Goal: Information Seeking & Learning: Find specific fact

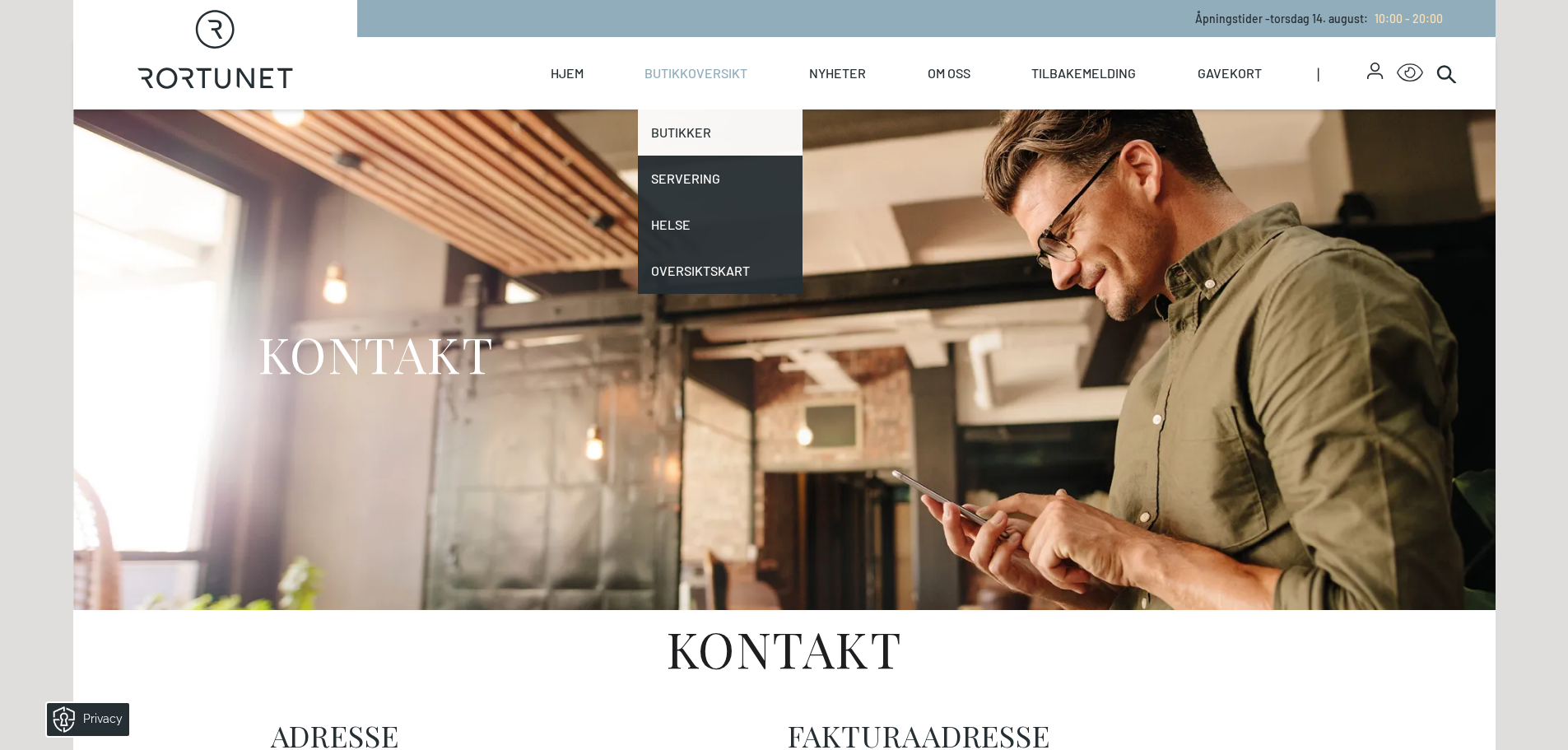
click at [692, 124] on link "Butikker" at bounding box center [719, 132] width 164 height 47
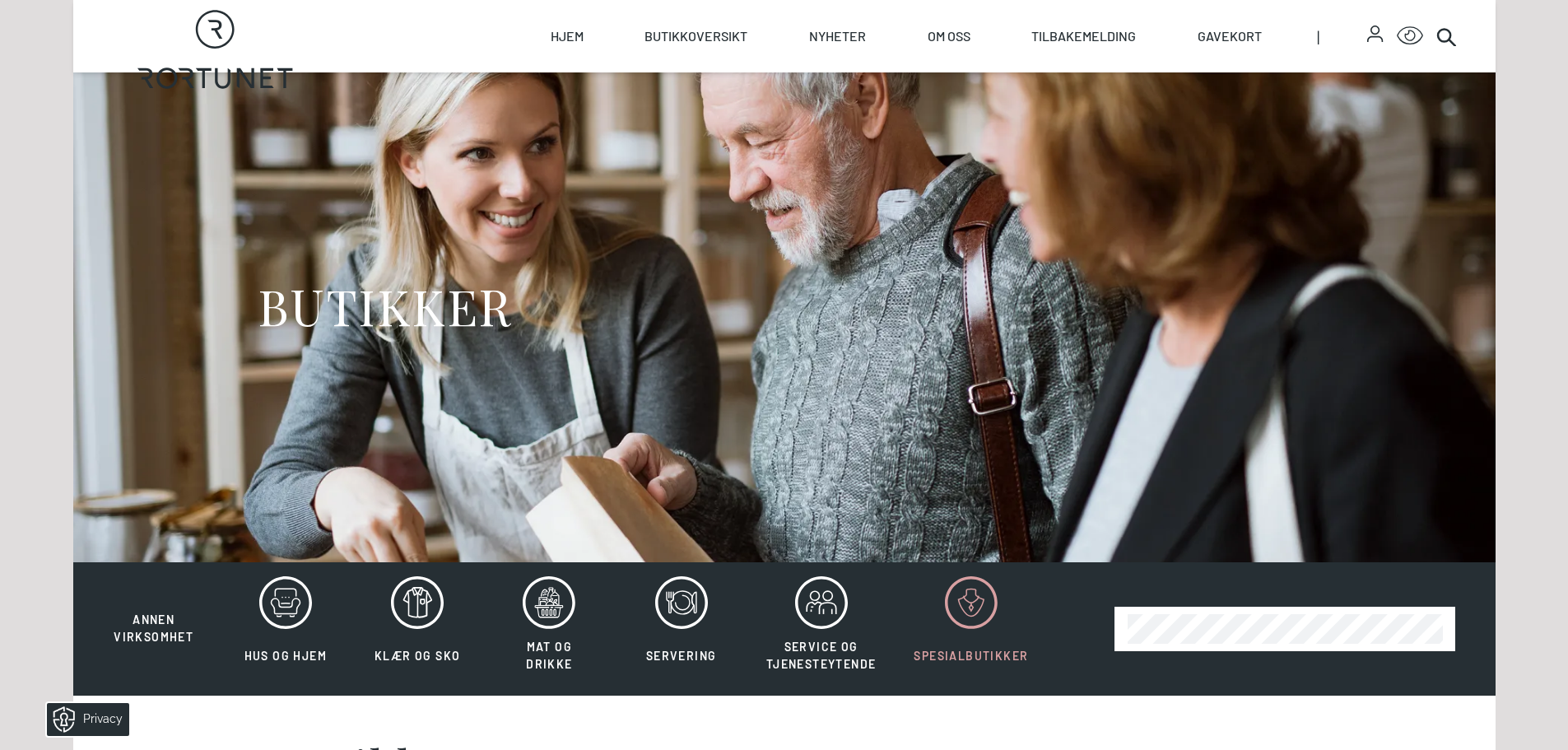
scroll to position [83, 0]
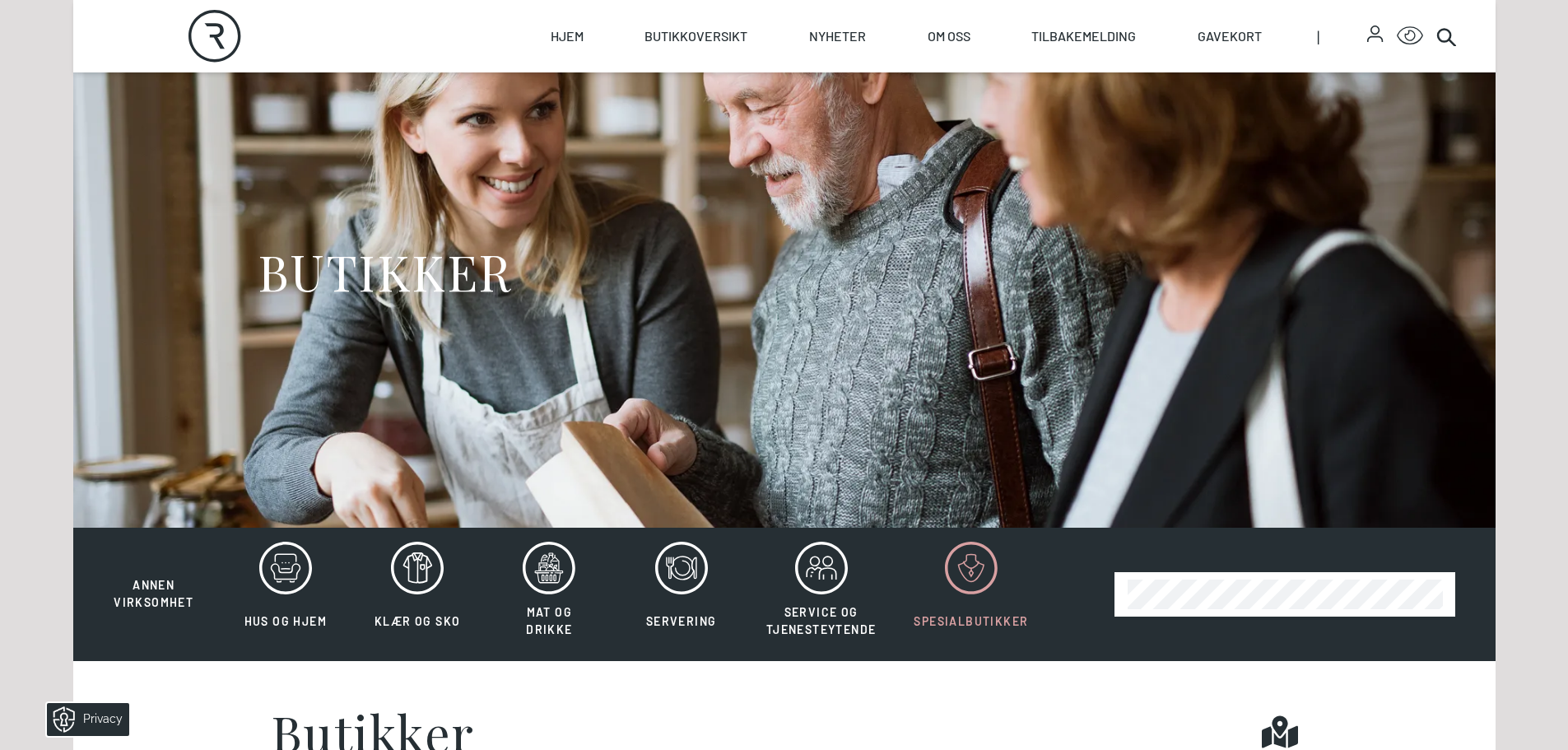
click at [982, 567] on icon at bounding box center [970, 567] width 26 height 28
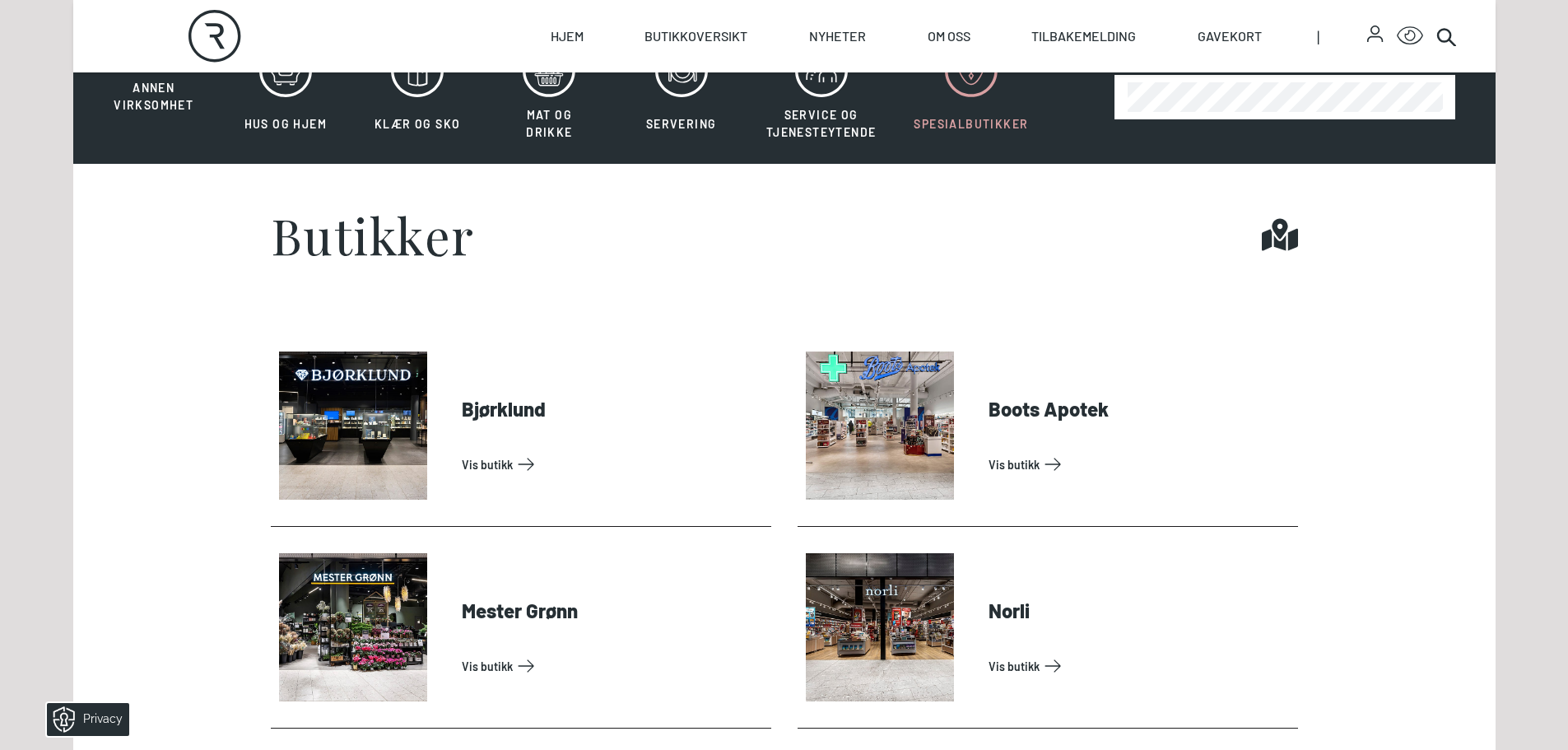
scroll to position [659, 0]
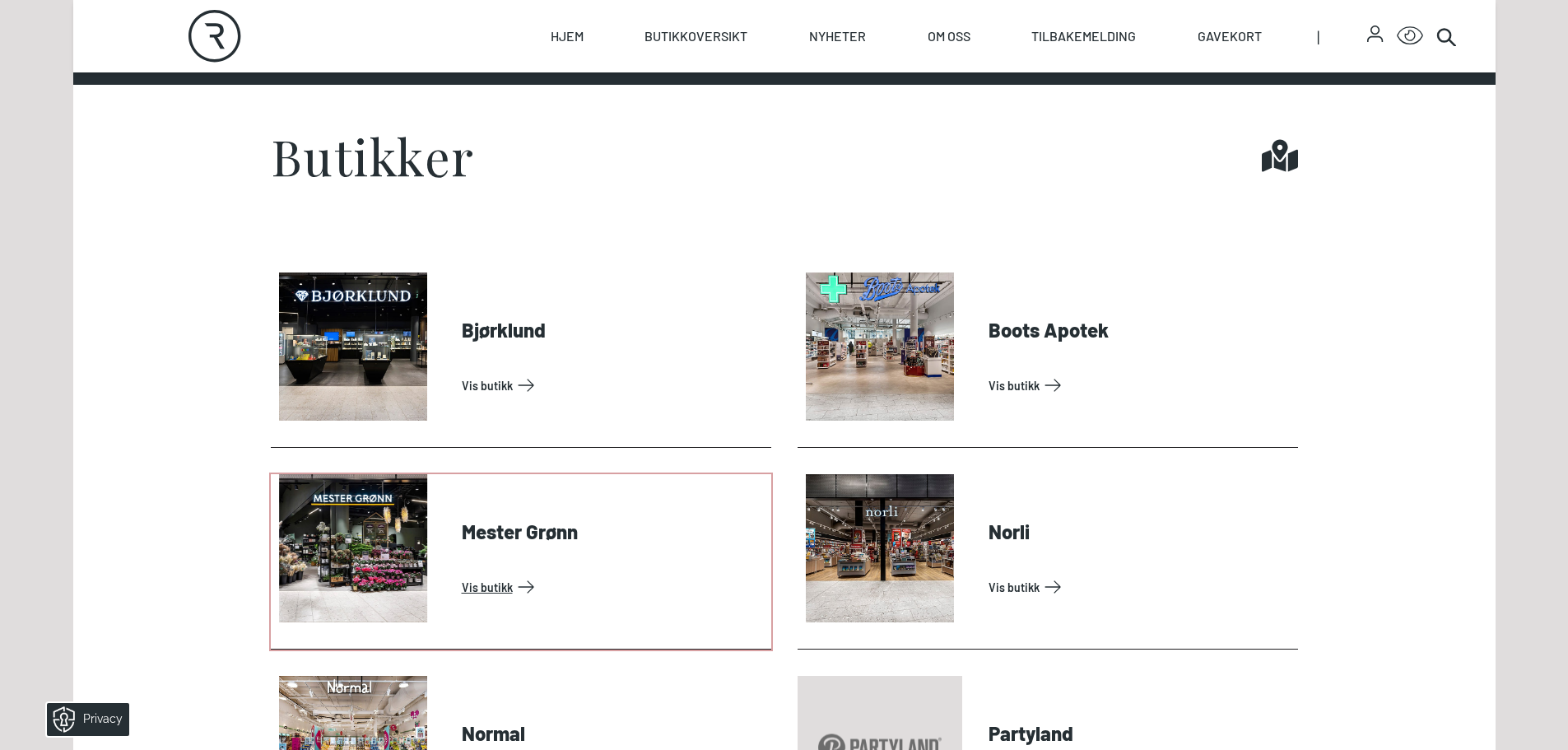
click at [495, 582] on link "Vis butikk" at bounding box center [613, 587] width 303 height 27
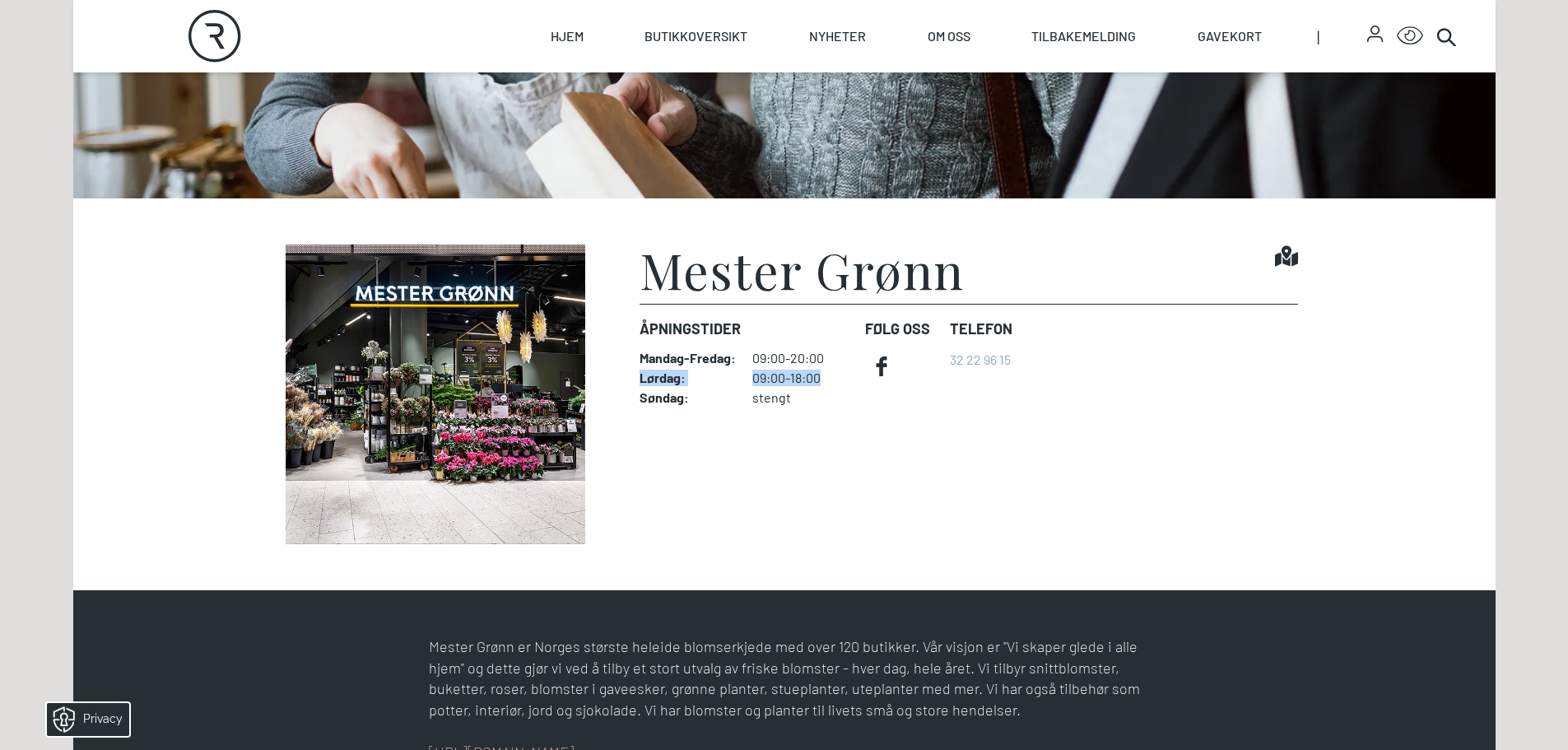
drag, startPoint x: 823, startPoint y: 384, endPoint x: 625, endPoint y: 381, distance: 198.0
click at [625, 381] on figure "Mester Grønn Find it! Åpningstider Mandag - Fredag : 09:00-20:00 Lørdag : 09:00…" at bounding box center [784, 394] width 1027 height 299
click at [740, 394] on div "Søndag : stengt" at bounding box center [745, 397] width 212 height 16
click at [711, 277] on h1 "Mester Grønn" at bounding box center [802, 269] width 325 height 49
